Goal: Task Accomplishment & Management: Manage account settings

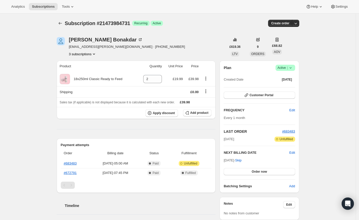
click at [293, 67] on icon at bounding box center [290, 67] width 5 height 5
click at [278, 76] on span "Pause subscription" at bounding box center [285, 78] width 28 height 4
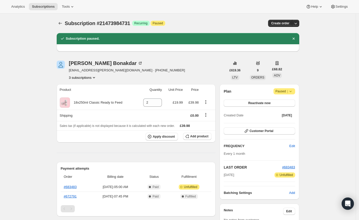
click at [95, 76] on icon "Product actions" at bounding box center [93, 77] width 5 height 5
click at [83, 95] on span "20398014683" at bounding box center [76, 96] width 20 height 4
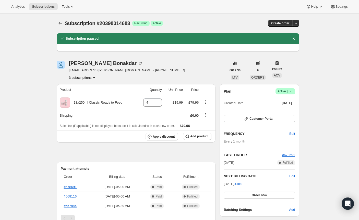
click at [293, 92] on icon at bounding box center [290, 91] width 5 height 5
click at [281, 102] on span "Pause subscription" at bounding box center [285, 101] width 28 height 4
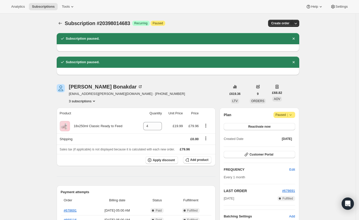
click at [96, 100] on icon "Product actions" at bounding box center [93, 100] width 5 height 5
click at [83, 111] on span "20044447963" at bounding box center [76, 110] width 20 height 4
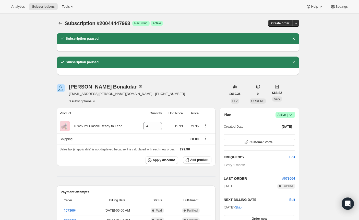
click at [96, 101] on icon "Product actions" at bounding box center [93, 100] width 5 height 5
click at [90, 118] on span "20398014683" at bounding box center [84, 119] width 36 height 5
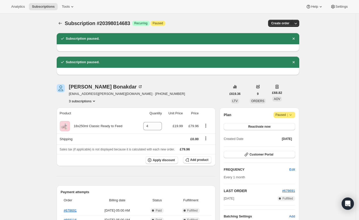
click at [85, 101] on button "3 subscriptions" at bounding box center [83, 100] width 28 height 5
click at [78, 129] on span "21473984731" at bounding box center [76, 128] width 20 height 4
click at [92, 103] on button "3 subscriptions" at bounding box center [83, 100] width 28 height 5
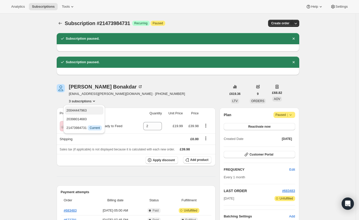
click at [89, 113] on span "20044447963" at bounding box center [84, 110] width 36 height 5
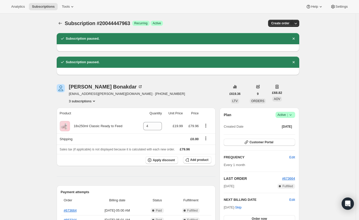
click at [293, 115] on icon at bounding box center [290, 114] width 5 height 5
drag, startPoint x: 279, startPoint y: 125, endPoint x: 274, endPoint y: 126, distance: 4.2
click at [279, 125] on span "Pause subscription" at bounding box center [285, 125] width 28 height 4
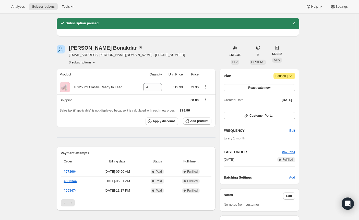
scroll to position [60, 0]
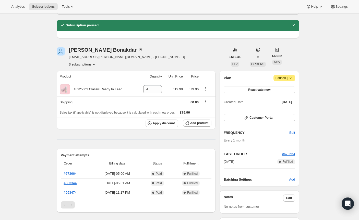
click at [97, 65] on icon "Product actions" at bounding box center [93, 64] width 5 height 5
click at [81, 80] on span "20398014683" at bounding box center [84, 82] width 36 height 5
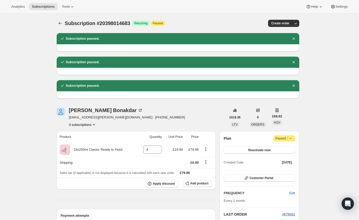
click at [91, 124] on button "3 subscriptions" at bounding box center [83, 124] width 28 height 5
click at [82, 151] on span "21473984731" at bounding box center [76, 151] width 20 height 4
drag, startPoint x: 19, startPoint y: 119, endPoint x: 20, endPoint y: 115, distance: 3.9
click at [19, 119] on div "Subscription #21473984731. This page is ready Subscription #21473984731 Success…" at bounding box center [178, 214] width 356 height 400
